Goal: Navigation & Orientation: Find specific page/section

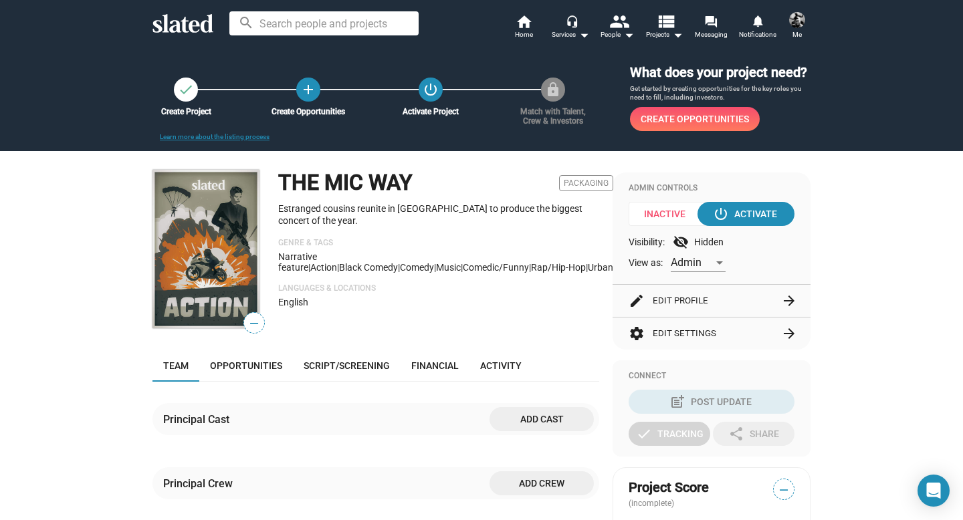
scroll to position [306, 0]
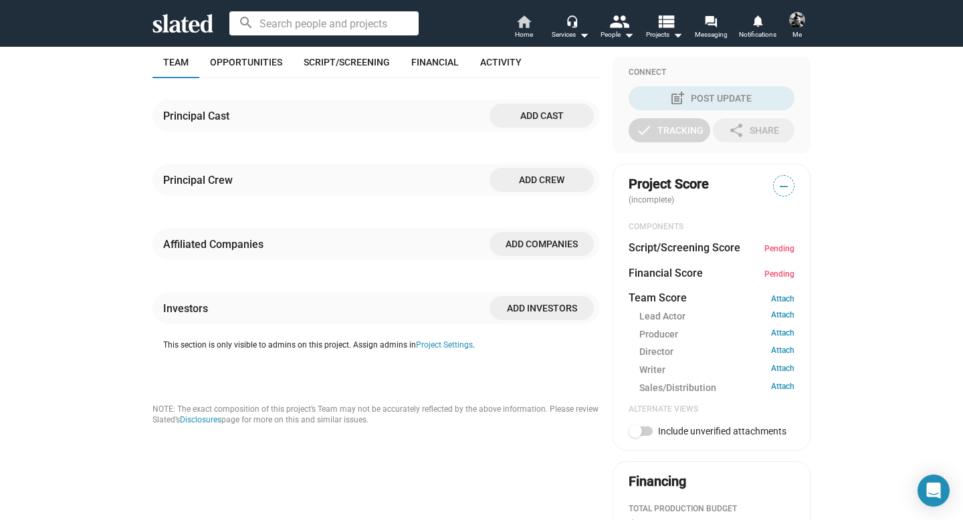
click at [523, 30] on span "Home" at bounding box center [524, 35] width 18 height 16
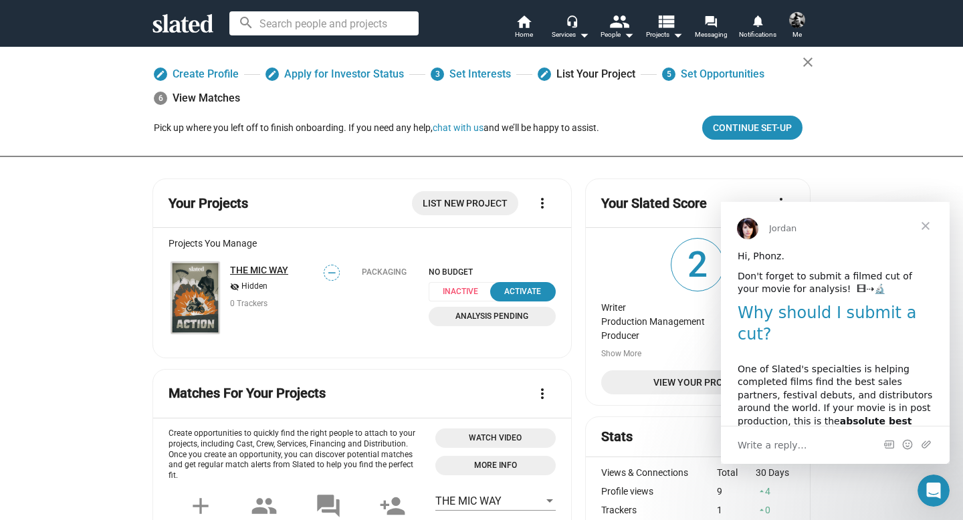
click at [246, 265] on link "THE MIC WAY" at bounding box center [259, 270] width 58 height 11
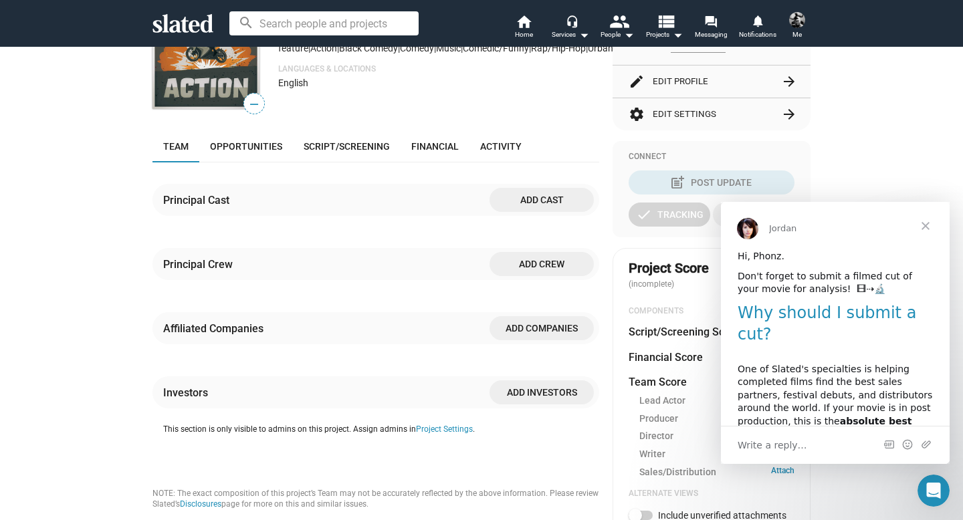
scroll to position [219, 0]
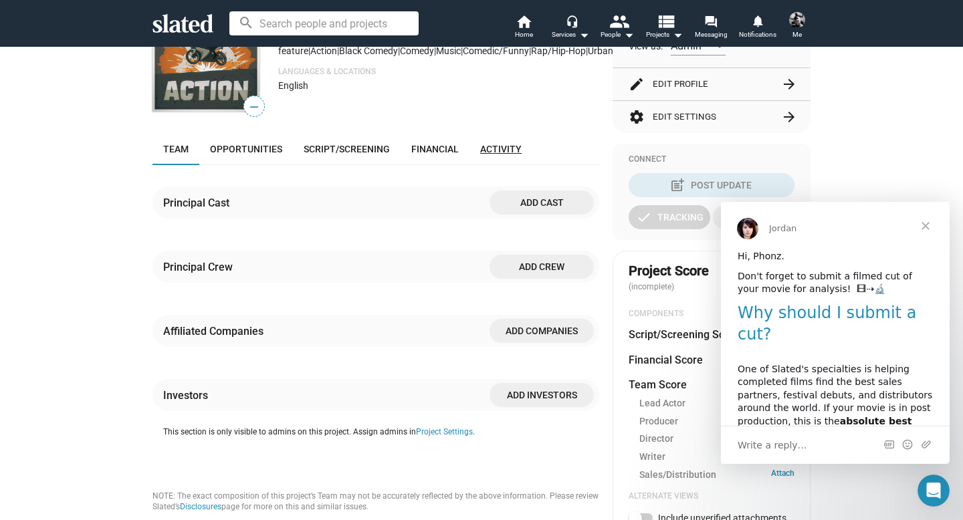
click at [502, 155] on span "Activity" at bounding box center [500, 149] width 41 height 11
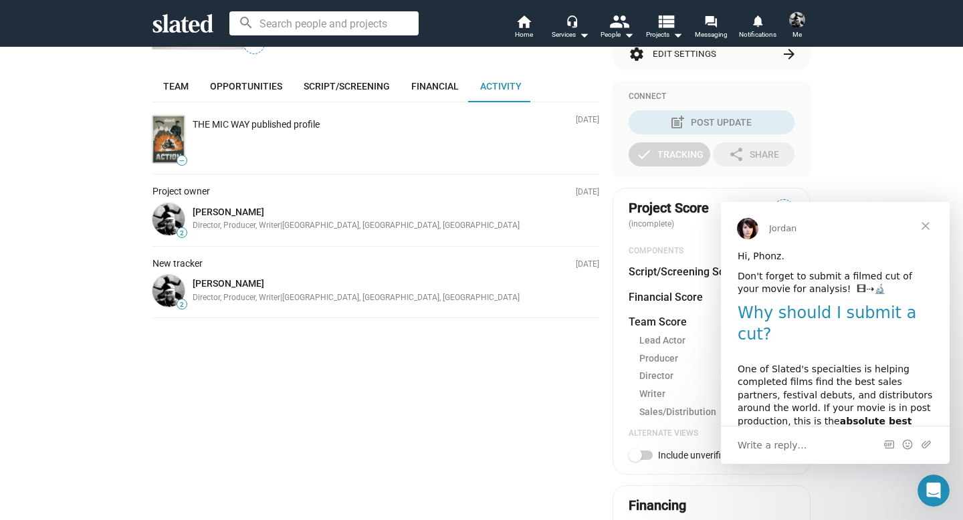
scroll to position [254, 0]
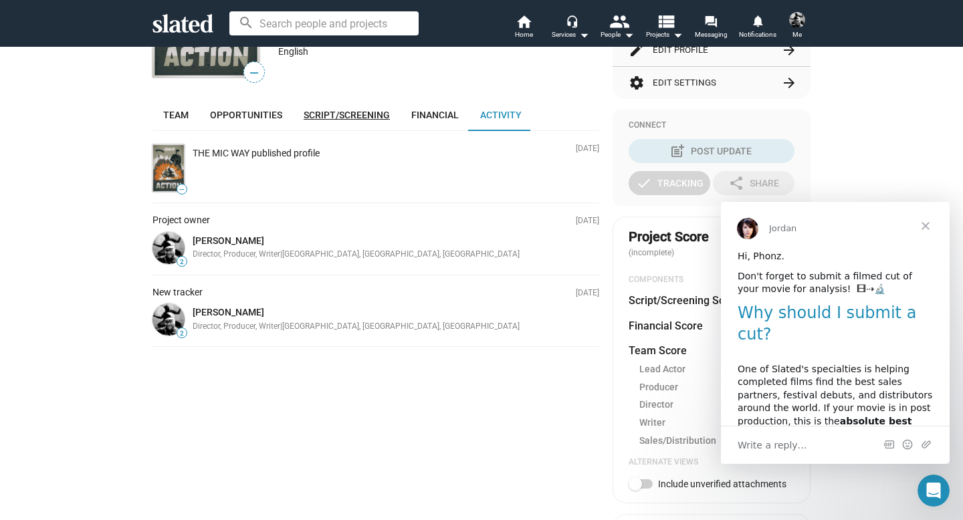
click at [316, 116] on span "Script/Screening" at bounding box center [347, 115] width 86 height 11
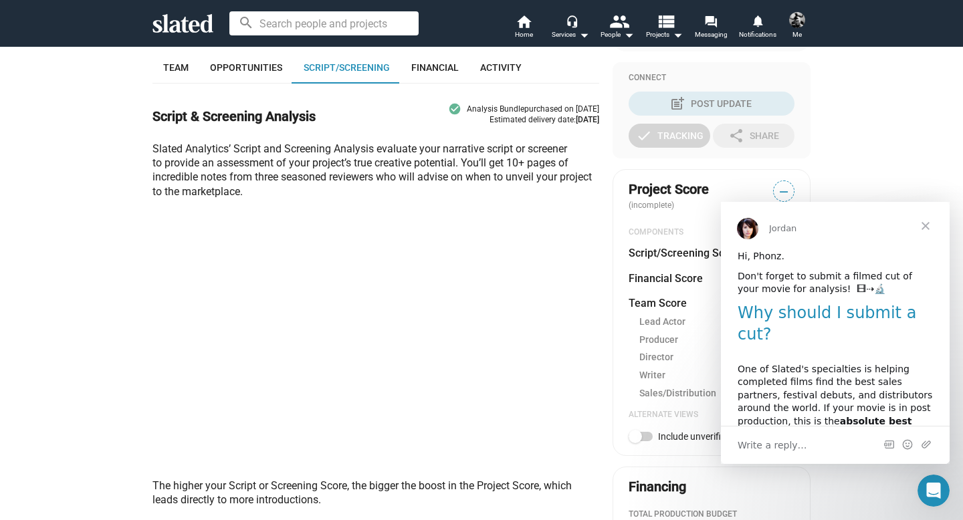
scroll to position [306, 0]
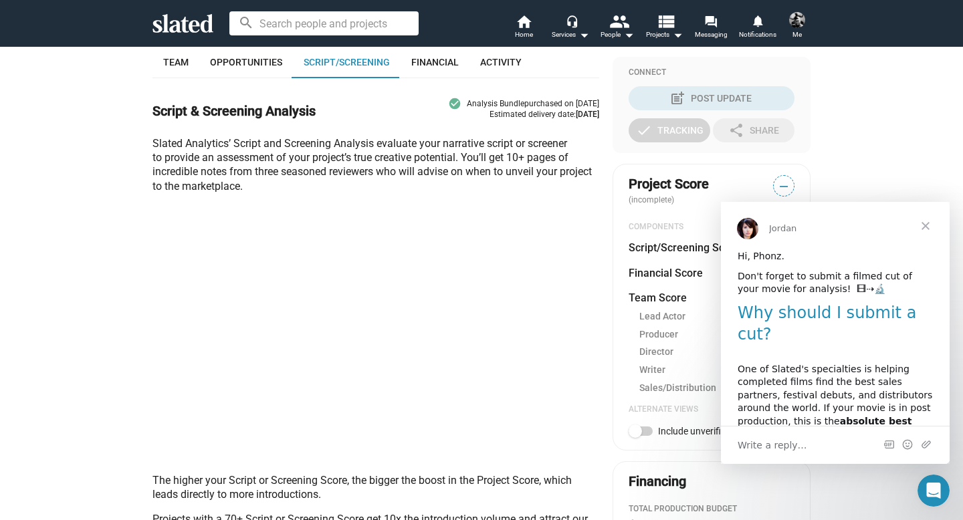
click at [927, 221] on span "Close" at bounding box center [926, 226] width 48 height 48
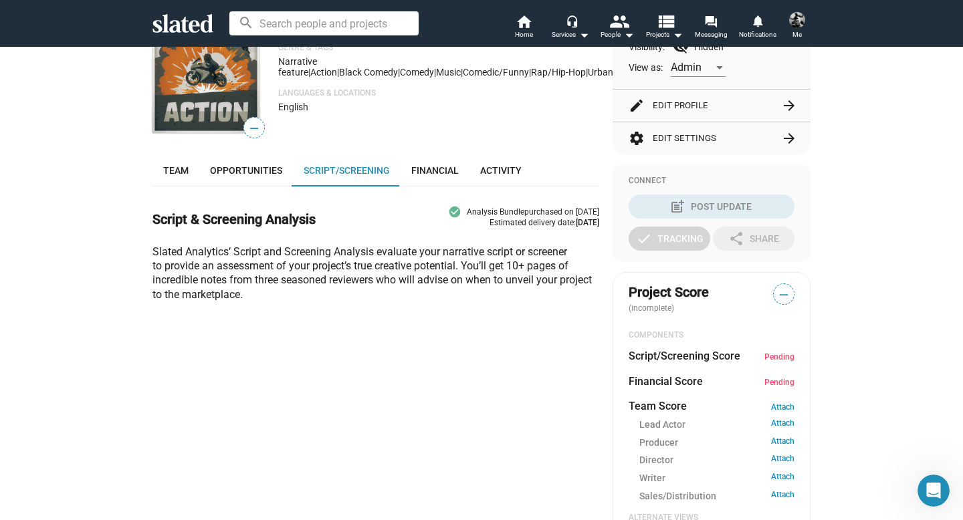
scroll to position [0, 0]
